Goal: Task Accomplishment & Management: Manage account settings

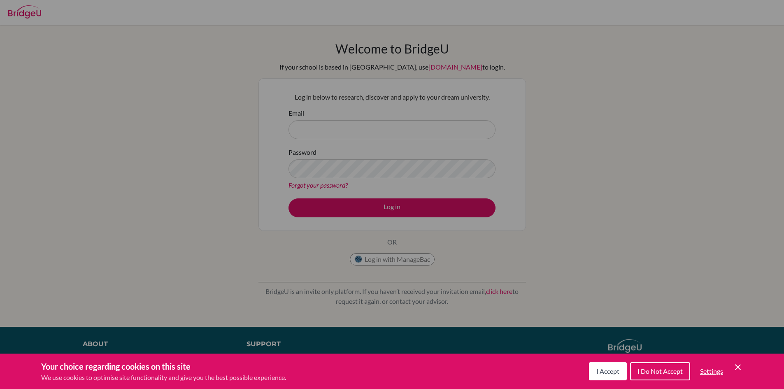
click at [612, 372] on span "I Accept" at bounding box center [607, 371] width 23 height 8
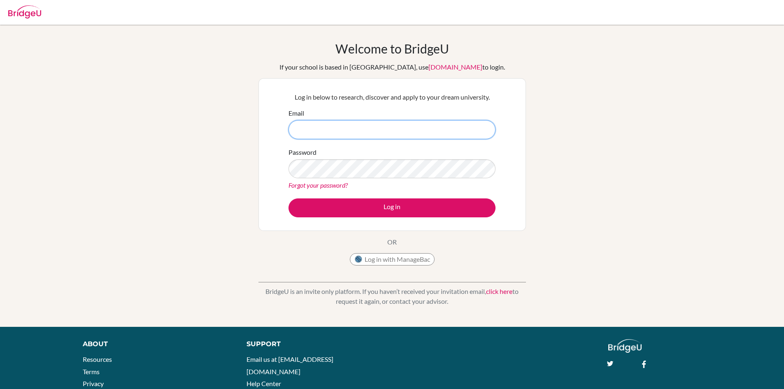
click at [419, 126] on input "Email" at bounding box center [392, 129] width 207 height 19
type input "V"
click at [296, 129] on input "[DOMAIN_NAME]" at bounding box center [392, 129] width 207 height 19
type input "[EMAIL_ADDRESS][DOMAIN_NAME]"
click at [326, 186] on link "Forgot your password?" at bounding box center [318, 185] width 59 height 8
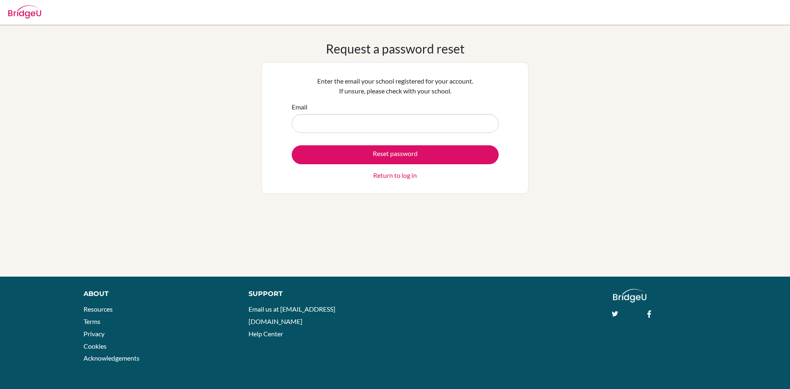
click at [434, 123] on input "Email" at bounding box center [395, 123] width 207 height 19
type input "karamveer"
click at [419, 175] on div "Reset password Return to log in" at bounding box center [395, 162] width 207 height 35
click at [398, 175] on link "Return to log in" at bounding box center [395, 175] width 44 height 10
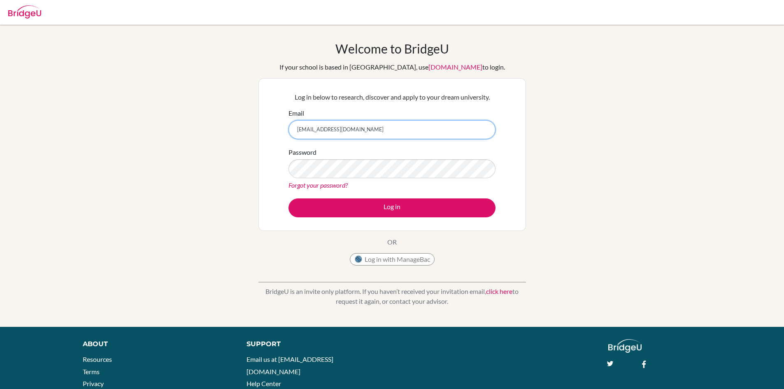
drag, startPoint x: 303, startPoint y: 133, endPoint x: 431, endPoint y: 144, distance: 128.5
click at [431, 144] on form "Email karamveer8581@vivekhighschool.onmicrosoft.com Password Forgot your passwo…" at bounding box center [392, 162] width 207 height 109
click at [507, 146] on div "Log in below to research, discover and apply to your dream university. Email ka…" at bounding box center [392, 154] width 268 height 153
click at [431, 129] on input "[EMAIL_ADDRESS][DOMAIN_NAME]" at bounding box center [392, 129] width 207 height 19
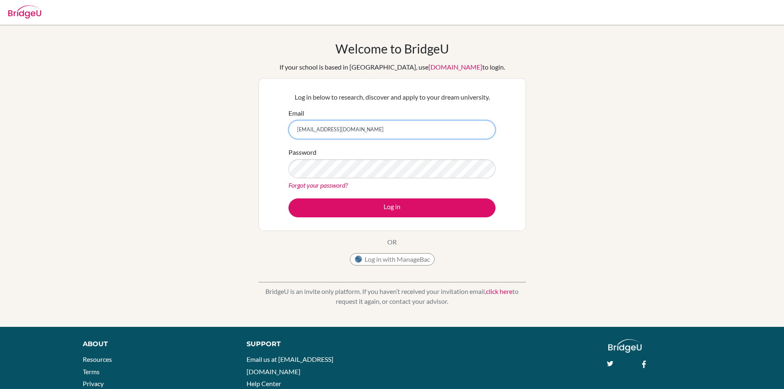
click at [296, 127] on input "[EMAIL_ADDRESS][DOMAIN_NAME]" at bounding box center [392, 129] width 207 height 19
click at [440, 136] on input "@vkaramveer8581ivekhighschool.onmicrosoft.com" at bounding box center [392, 129] width 207 height 19
drag, startPoint x: 296, startPoint y: 128, endPoint x: 426, endPoint y: 130, distance: 130.5
click at [426, 130] on input "@[DOMAIN_NAME]" at bounding box center [392, 129] width 207 height 19
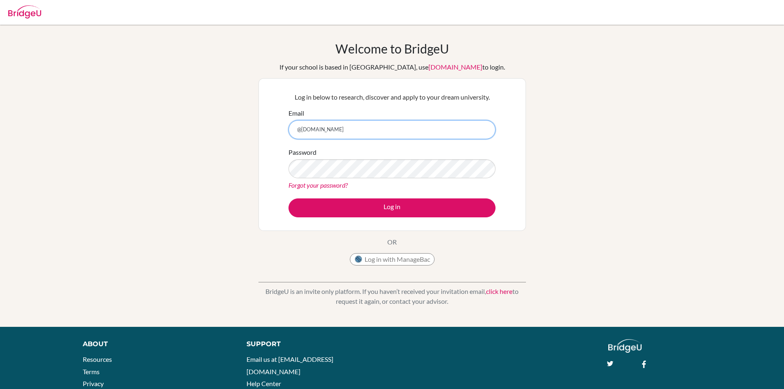
click at [441, 128] on input "@vkaramveer8581ivekhighschool.onmicrosoft.com" at bounding box center [392, 129] width 207 height 19
click at [302, 133] on input "@vkaramveer8581ivekhighschool.onmicrosoft.com" at bounding box center [392, 129] width 207 height 19
click at [300, 130] on input "vkaramveer8581ivekhighschool.onmicrosoft.com" at bounding box center [392, 129] width 207 height 19
type input "karamveer8581ivekhighschool.onmicrosoft.com"
click at [335, 184] on link "Forgot your password?" at bounding box center [318, 185] width 59 height 8
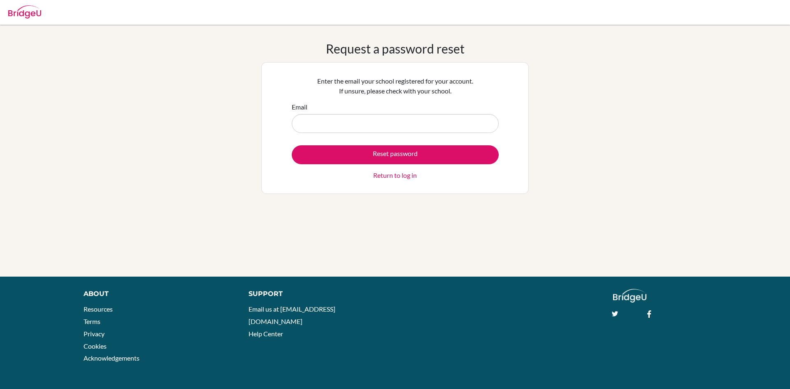
click at [315, 123] on input "Email" at bounding box center [395, 123] width 207 height 19
click at [414, 133] on input "Email" at bounding box center [395, 123] width 207 height 19
click at [415, 131] on input "Email" at bounding box center [395, 123] width 207 height 19
click at [306, 122] on input "@vkaramveer8581ivekhighschool.onmicrosoft.com" at bounding box center [395, 123] width 207 height 19
click at [445, 124] on input "[DOMAIN_NAME]" at bounding box center [395, 123] width 207 height 19
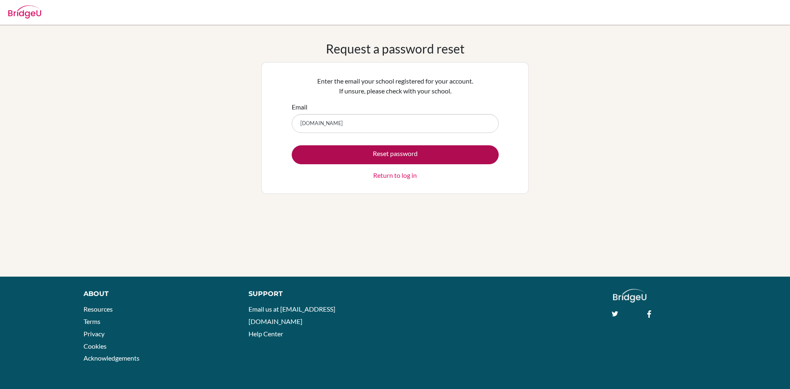
type input "karamveer8581ivekhighschool.onmicrosoft.com"
click at [427, 156] on button "Reset password" at bounding box center [395, 154] width 207 height 19
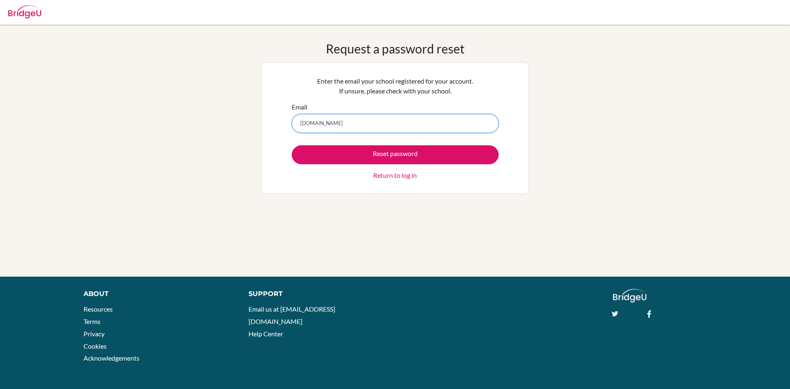
click at [337, 123] on input "karamveer8581ivekhighschool.onmicrosoft.com" at bounding box center [395, 123] width 207 height 19
click at [404, 176] on link "Return to log in" at bounding box center [395, 175] width 44 height 10
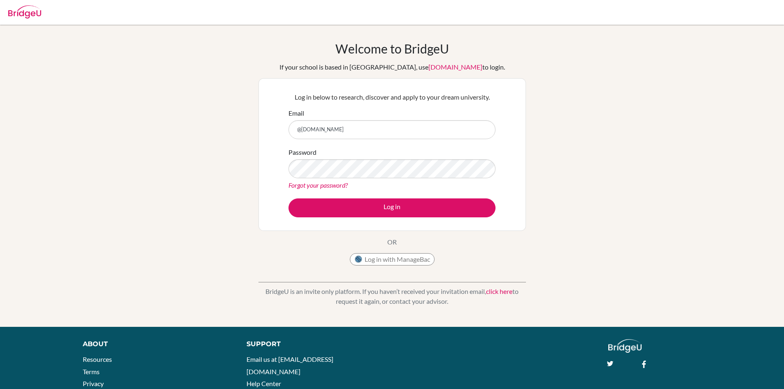
click at [304, 127] on input "@[DOMAIN_NAME]" at bounding box center [392, 129] width 207 height 19
click at [333, 128] on input "karamveer8581ivekhighschool.onmicrosoft.com" at bounding box center [392, 129] width 207 height 19
click at [334, 126] on input "karamveer8581ivekhighschool.onmicrosoft.com" at bounding box center [392, 129] width 207 height 19
click at [334, 129] on input "karamveer8581ivekhighschool.onmicrosoft.com" at bounding box center [392, 129] width 207 height 19
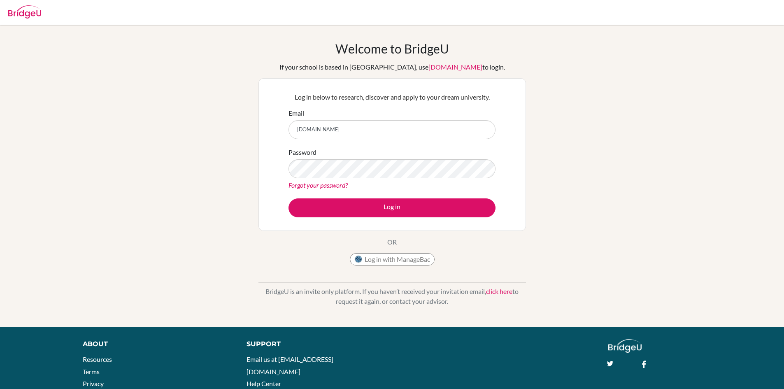
click at [334, 129] on input "karamveer8581ivekhighschool.onmicrosoft.com" at bounding box center [392, 129] width 207 height 19
click at [335, 129] on input "karamveer8581ivekhighschool.onmicrosoft.com" at bounding box center [392, 129] width 207 height 19
click at [452, 134] on input "karamveer8581@vekhighschool.onmicrosoft.com" at bounding box center [392, 129] width 207 height 19
click at [343, 129] on input "karamveer8581@vekhighschool.onmicrosoft.com" at bounding box center [392, 129] width 207 height 19
click at [344, 130] on input "karamveer8581@vikhighschool.onmicrosoft.com" at bounding box center [392, 129] width 207 height 19
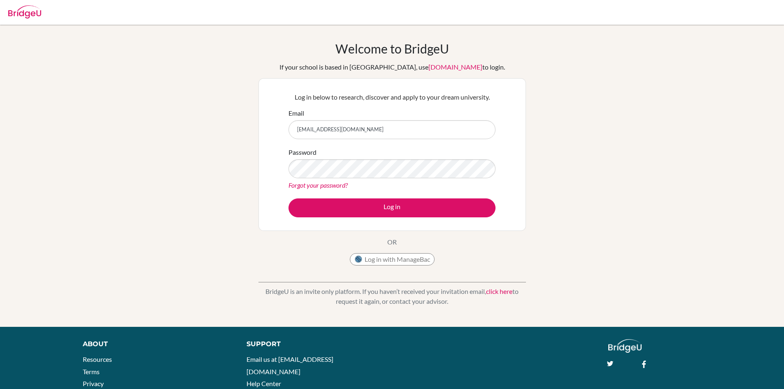
drag, startPoint x: 299, startPoint y: 128, endPoint x: 386, endPoint y: 132, distance: 87.3
click at [386, 132] on input "[EMAIL_ADDRESS][DOMAIN_NAME]" at bounding box center [392, 129] width 207 height 19
click at [429, 133] on input "karamveer8581@vivekhighschool.onmicrosoft.com" at bounding box center [392, 129] width 207 height 19
drag, startPoint x: 304, startPoint y: 128, endPoint x: 432, endPoint y: 134, distance: 128.1
click at [432, 134] on input "karamveer8581@vivekhighschool.onmicrosoft.com" at bounding box center [392, 129] width 207 height 19
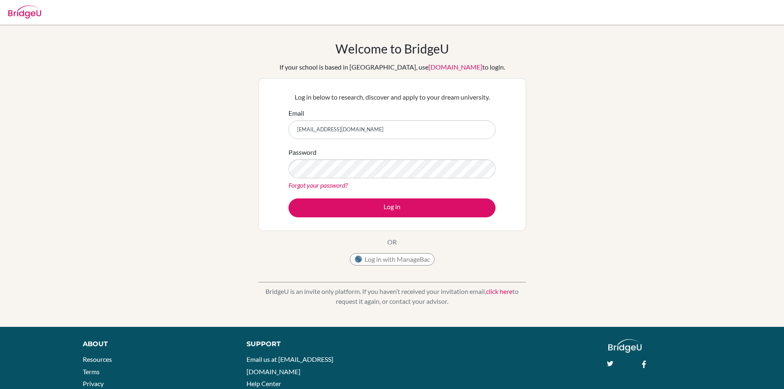
click at [457, 131] on input "karamveer8581@vivekhighschool.onmicrosoft.com" at bounding box center [392, 129] width 207 height 19
type input "karamveer8581@vivekhighschool.onmicrosoft.com"
click at [338, 183] on link "Forgot your password?" at bounding box center [318, 185] width 59 height 8
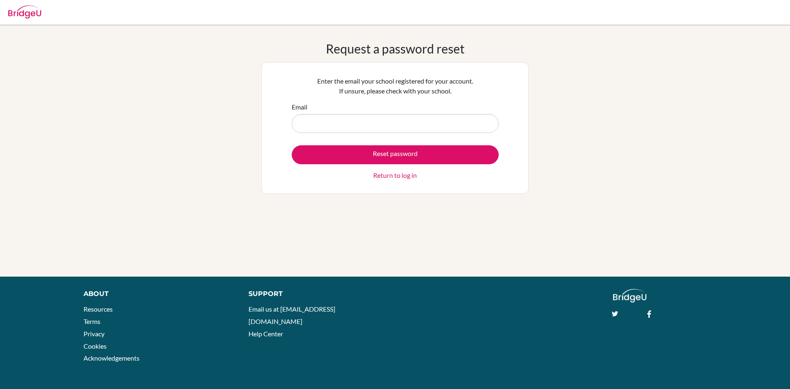
click at [365, 124] on input "Email" at bounding box center [395, 123] width 207 height 19
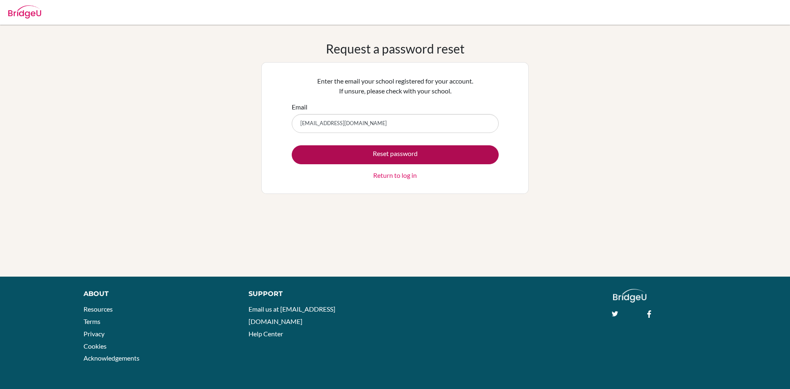
type input "[EMAIL_ADDRESS][DOMAIN_NAME]"
click at [427, 161] on button "Reset password" at bounding box center [395, 154] width 207 height 19
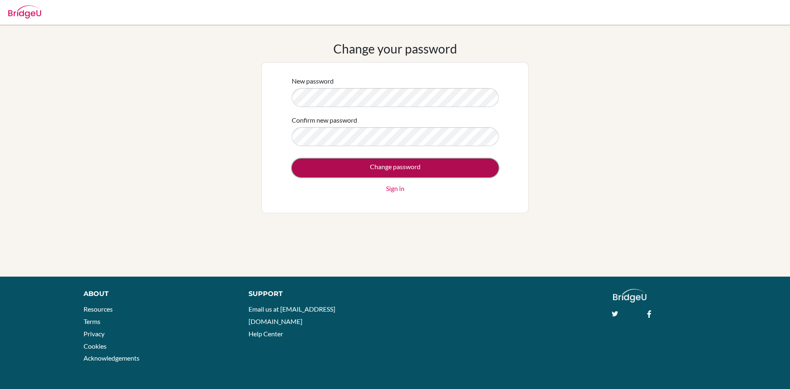
click at [386, 172] on input "Change password" at bounding box center [395, 167] width 207 height 19
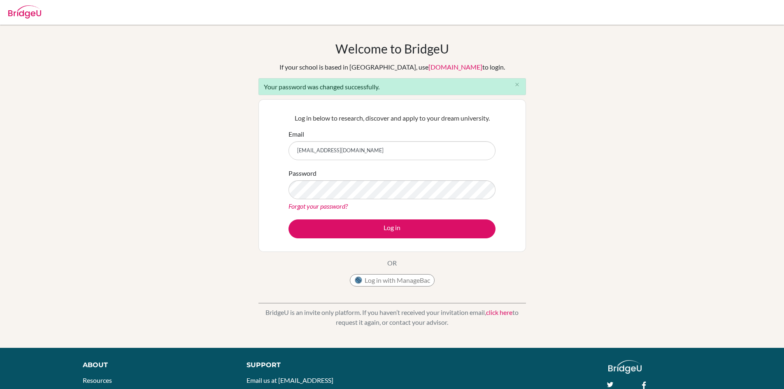
type input "[EMAIL_ADDRESS][DOMAIN_NAME]"
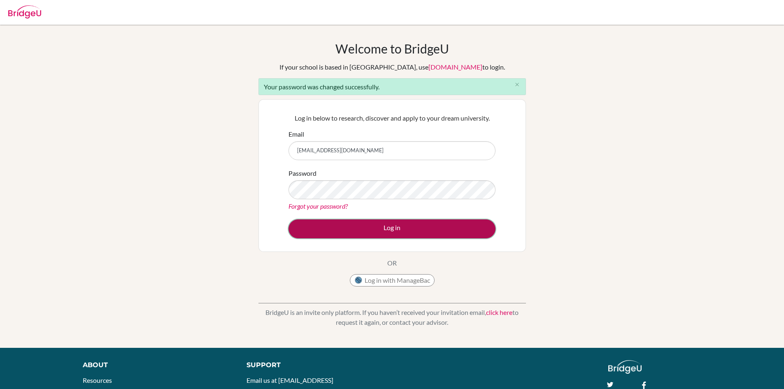
click at [394, 227] on button "Log in" at bounding box center [392, 228] width 207 height 19
